Goal: Find specific page/section: Find specific page/section

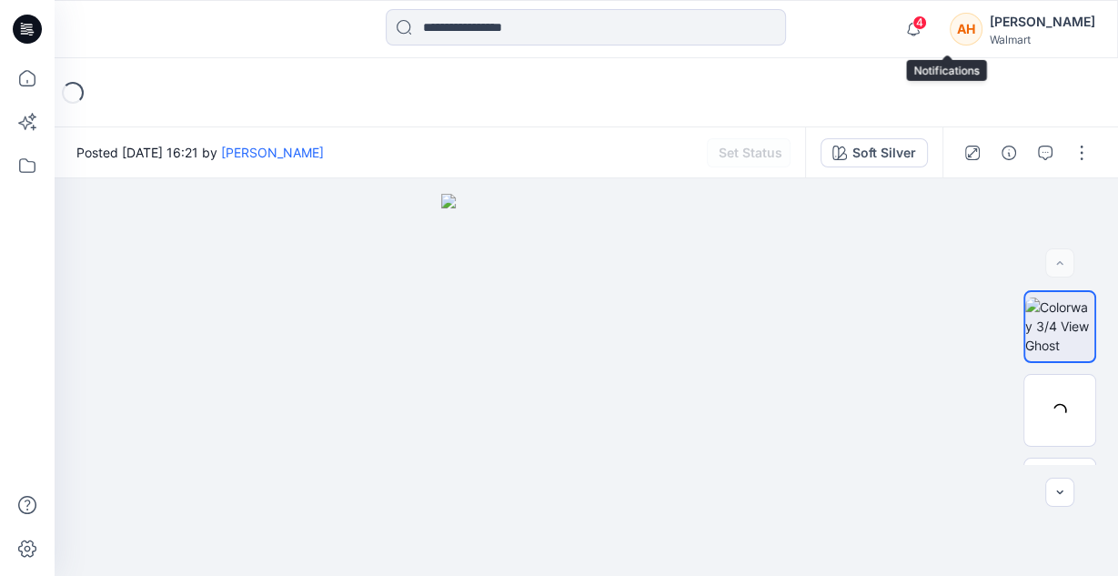
click at [927, 17] on span "4" at bounding box center [919, 22] width 15 height 15
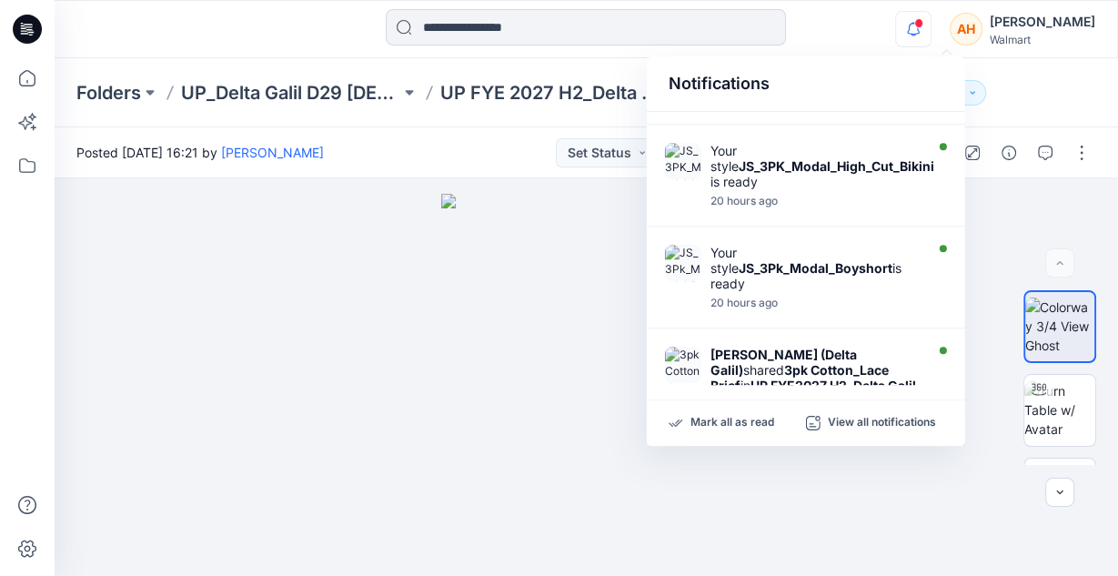
scroll to position [822, 0]
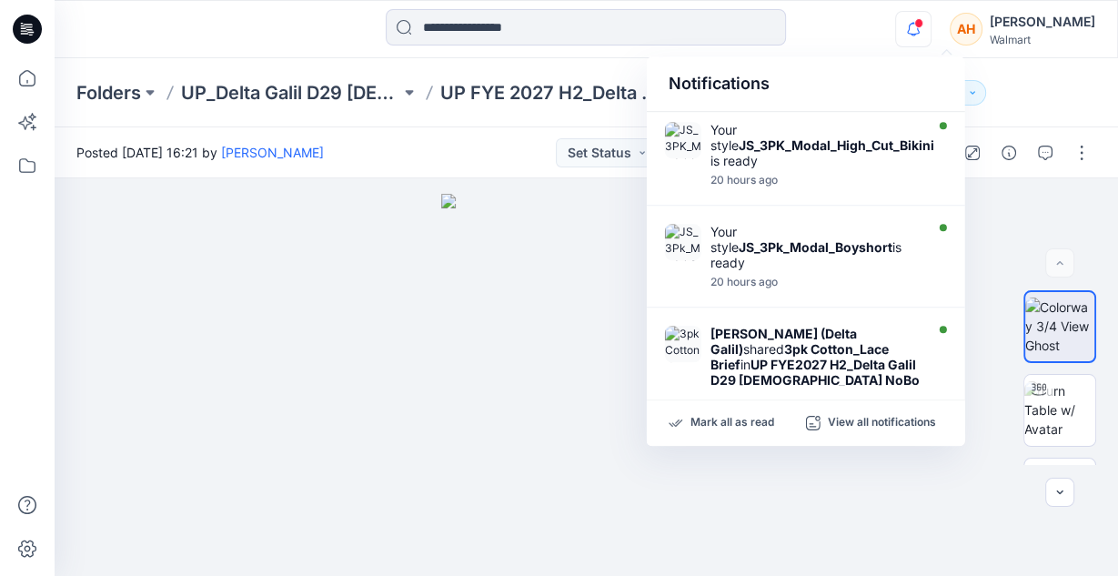
click at [931, 28] on icon "button" at bounding box center [913, 29] width 35 height 36
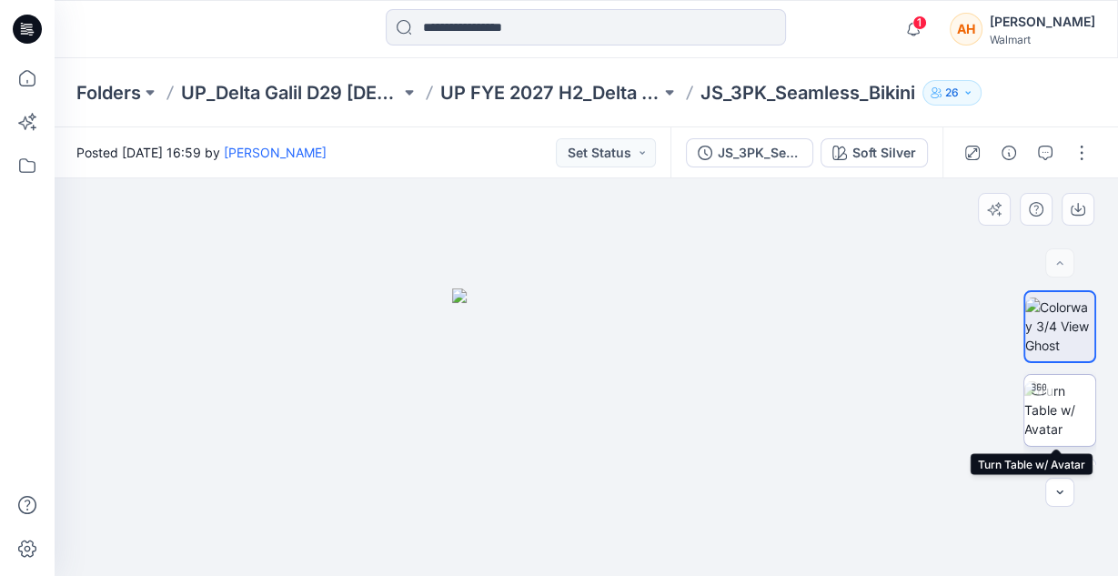
click at [1057, 428] on img at bounding box center [1059, 409] width 71 height 57
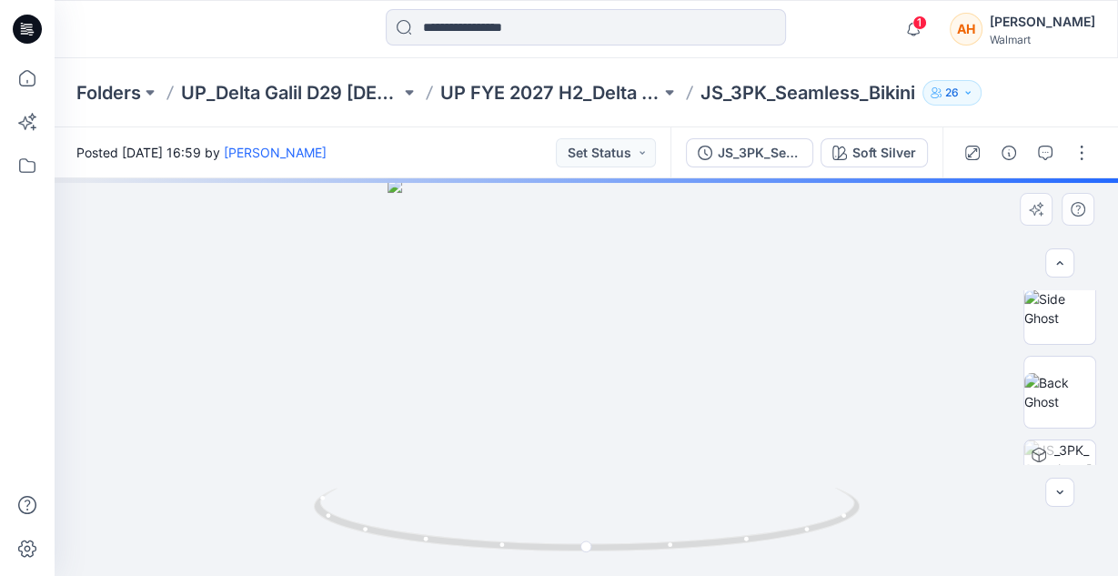
scroll to position [269, 0]
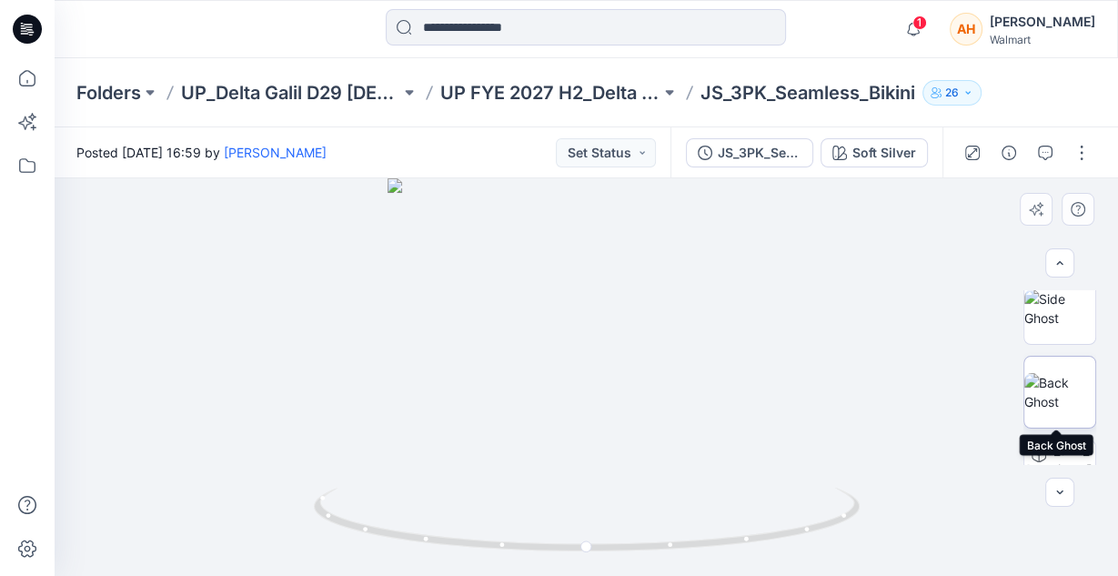
click at [1044, 405] on img at bounding box center [1059, 392] width 71 height 38
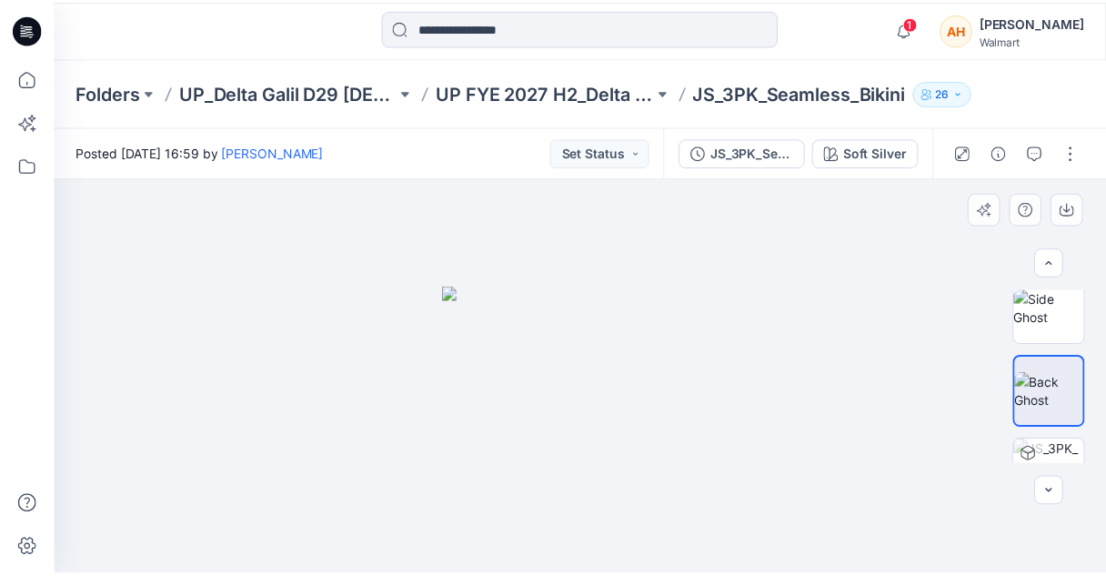
scroll to position [316, 0]
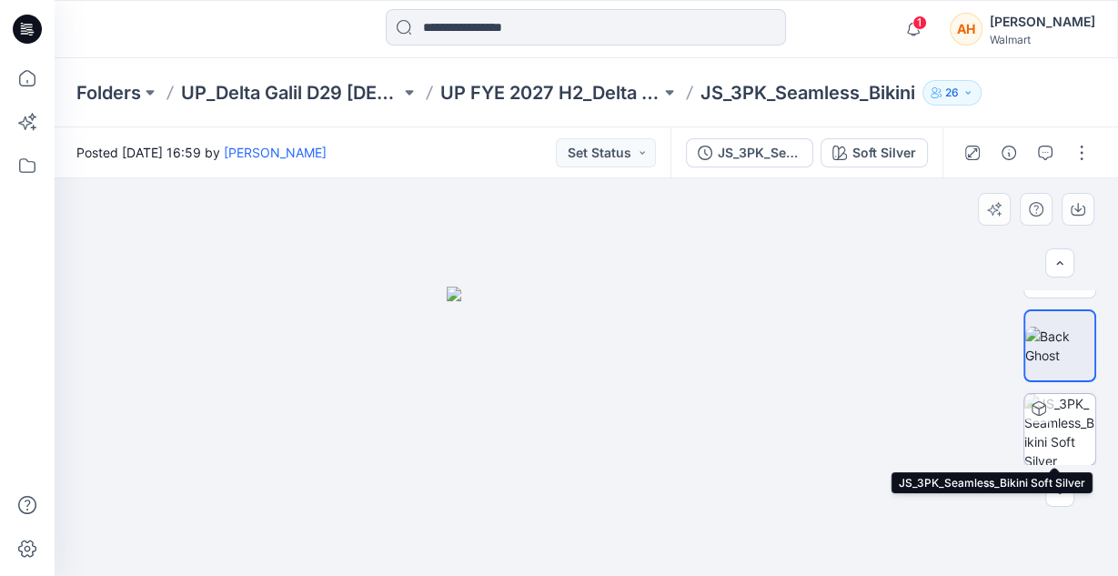
click at [1058, 425] on img at bounding box center [1059, 429] width 71 height 71
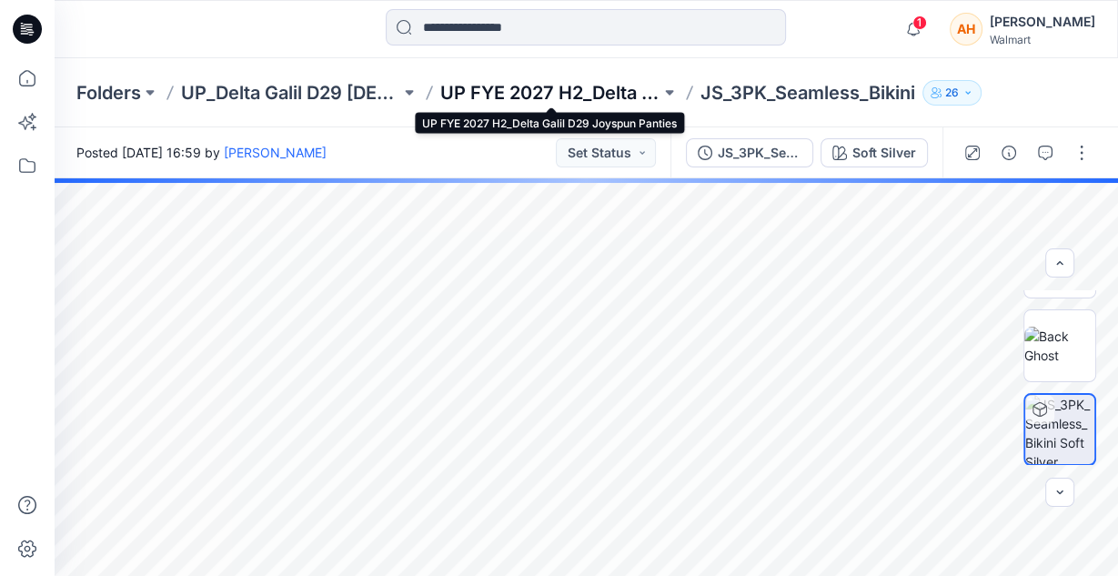
click at [599, 98] on p "UP FYE 2027 H2_Delta Galil D29 Joyspun Panties" at bounding box center [549, 92] width 219 height 25
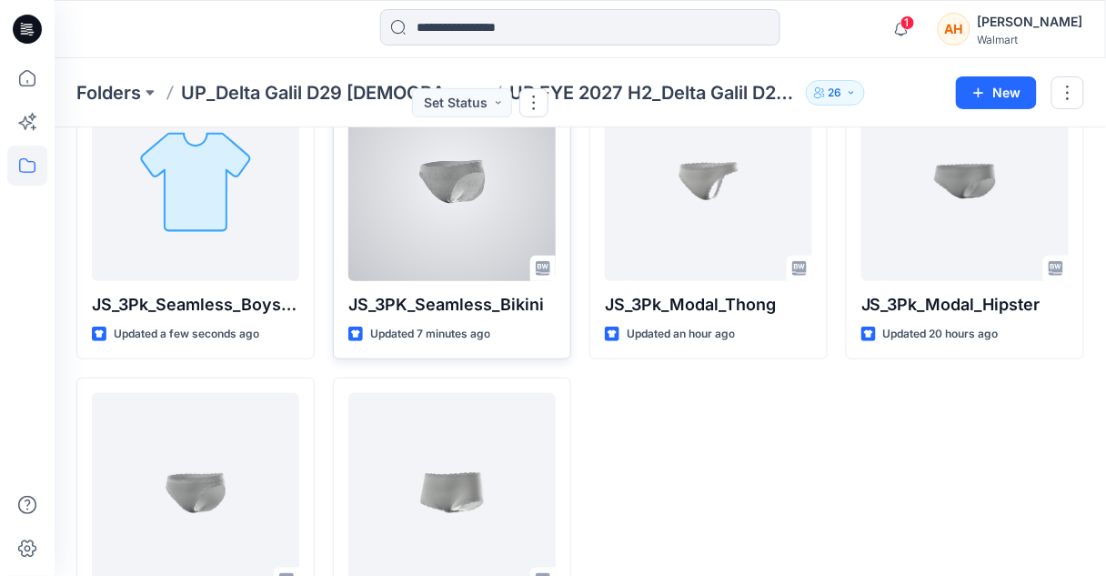
scroll to position [142, 0]
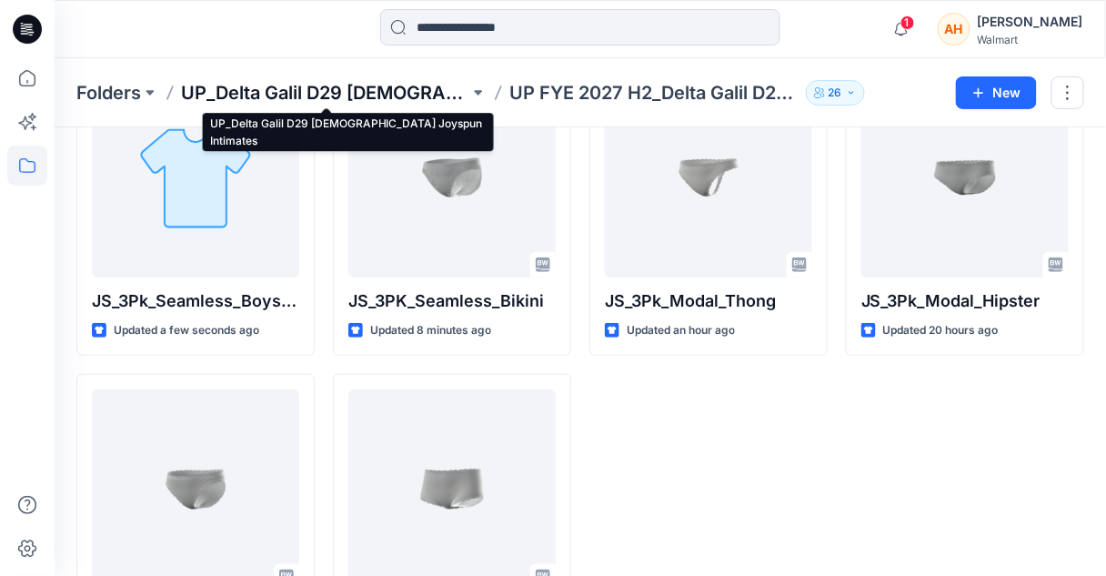
click at [379, 89] on p "UP_Delta Galil D29 [DEMOGRAPHIC_DATA] Joyspun Intimates" at bounding box center [325, 92] width 288 height 25
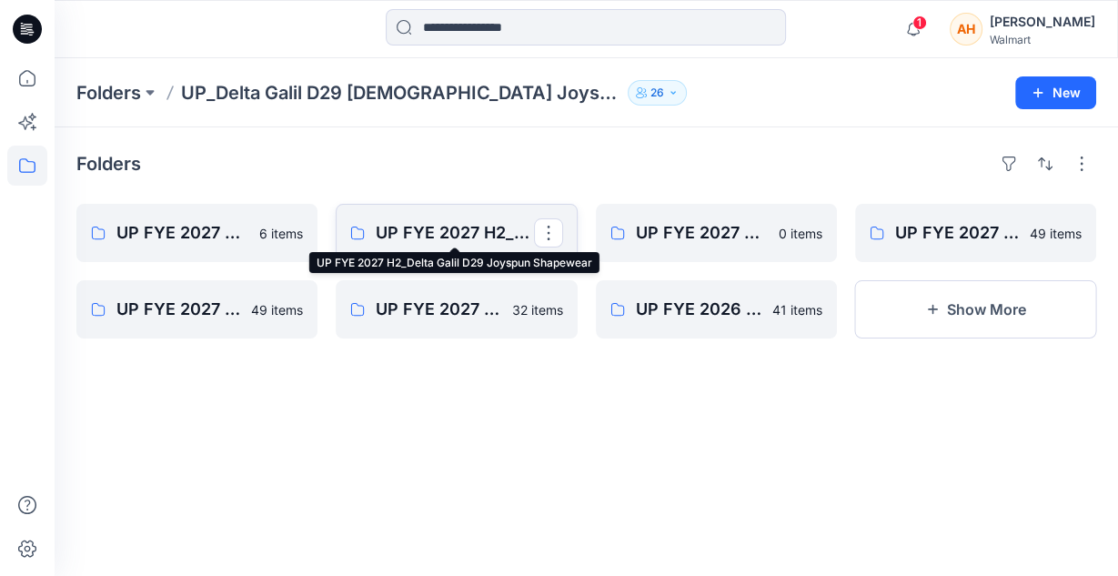
click at [440, 237] on p "UP FYE 2027 H2_Delta Galil D29 Joyspun Shapewear" at bounding box center [454, 232] width 157 height 25
